Goal: Task Accomplishment & Management: Use online tool/utility

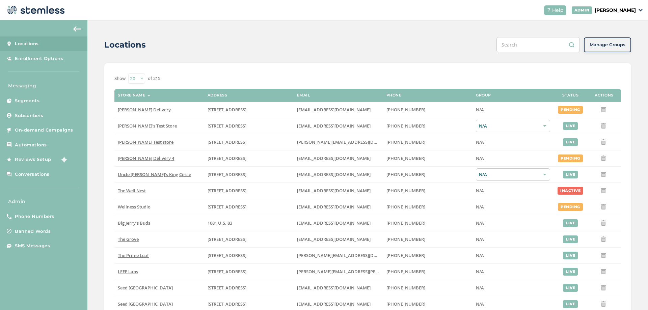
click at [631, 12] on p "[PERSON_NAME]" at bounding box center [614, 10] width 41 height 7
click at [617, 47] on span "Impersonate" at bounding box center [618, 49] width 33 height 7
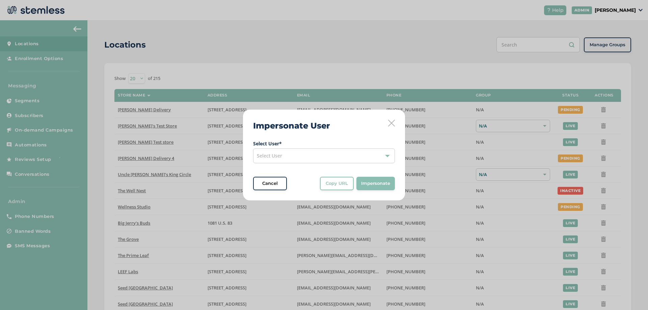
click at [310, 155] on div "Select User" at bounding box center [324, 155] width 142 height 15
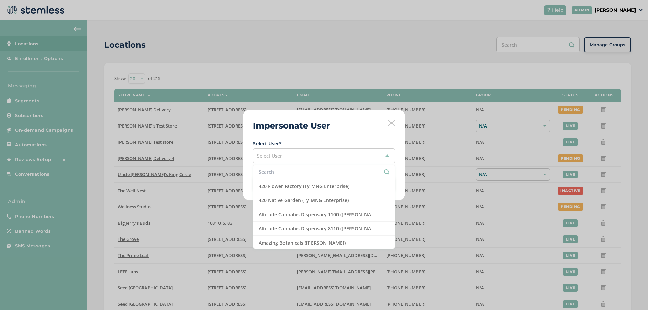
click at [287, 168] on input "text" at bounding box center [323, 171] width 131 height 7
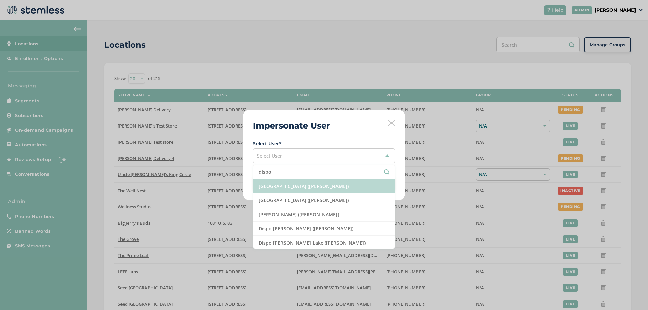
type input "dispo"
click at [300, 183] on li "[GEOGRAPHIC_DATA] ([PERSON_NAME])" at bounding box center [323, 186] width 141 height 14
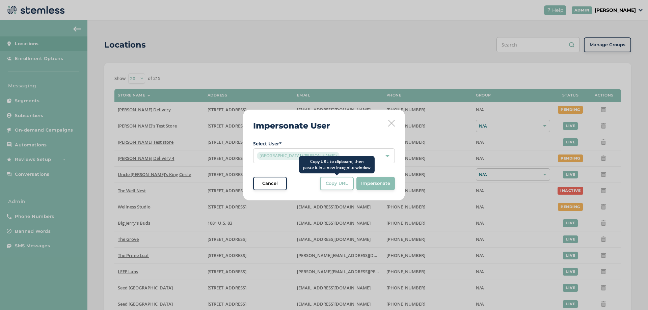
click at [331, 187] on button "Copy URL" at bounding box center [337, 183] width 34 height 13
click at [333, 156] on div "[GEOGRAPHIC_DATA] ([PERSON_NAME])" at bounding box center [320, 156] width 127 height 8
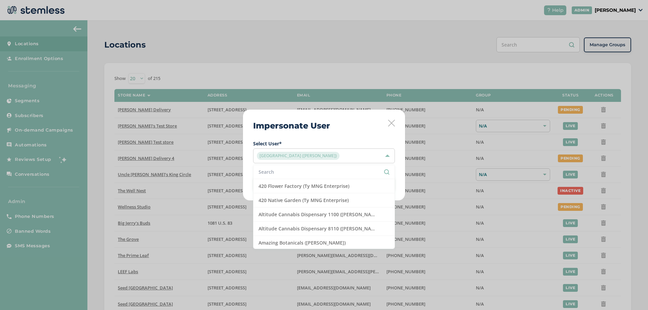
click at [293, 173] on input "text" at bounding box center [323, 171] width 131 height 7
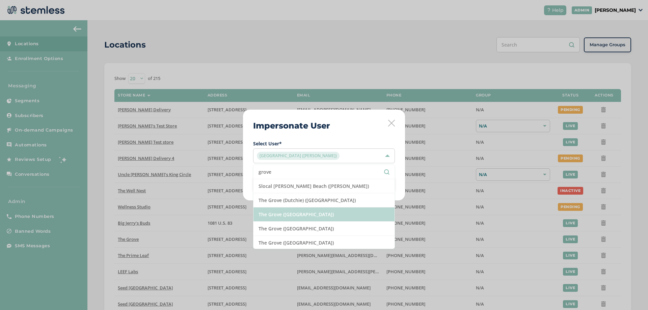
type input "grove"
click at [288, 213] on li "The Grove ([GEOGRAPHIC_DATA])" at bounding box center [323, 214] width 141 height 14
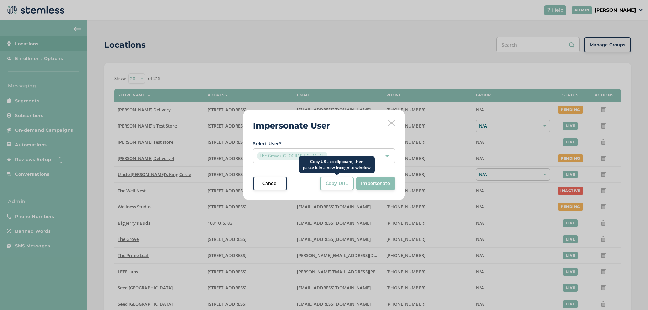
click at [333, 183] on span "Copy URL" at bounding box center [336, 183] width 22 height 7
